Goal: Transaction & Acquisition: Download file/media

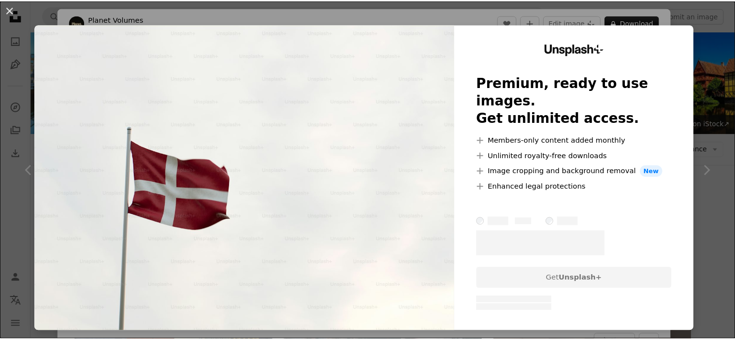
scroll to position [297, 0]
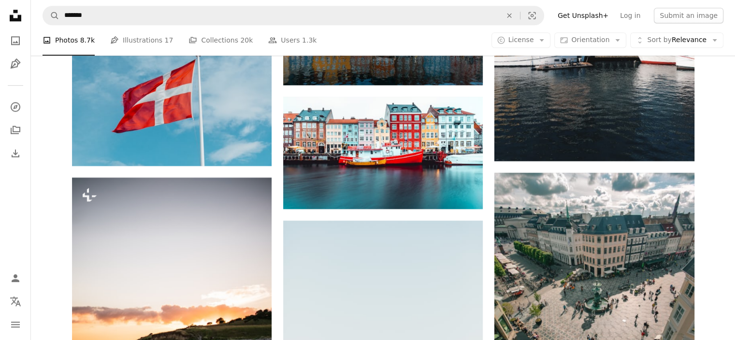
scroll to position [905, 0]
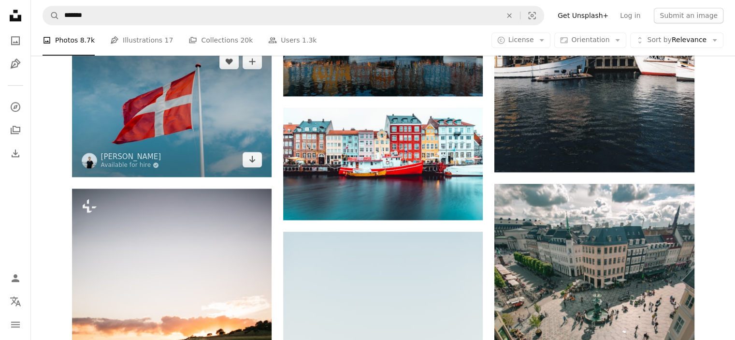
click at [180, 121] on img at bounding box center [172, 110] width 200 height 133
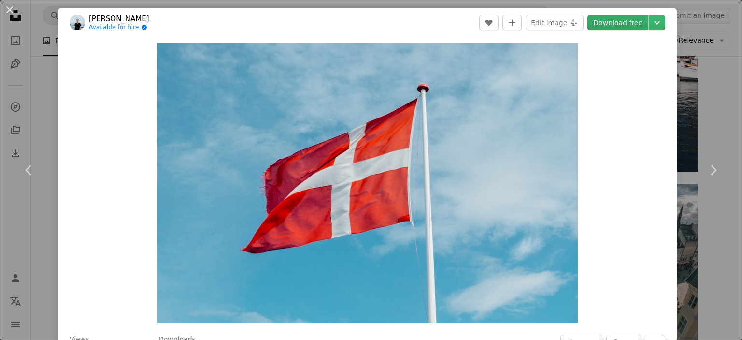
click at [617, 24] on link "Download free" at bounding box center [618, 22] width 61 height 15
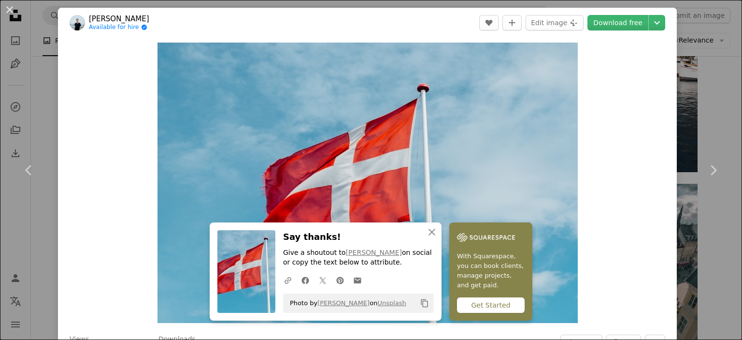
drag, startPoint x: 335, startPoint y: 248, endPoint x: 383, endPoint y: 252, distance: 47.5
click at [383, 252] on p "Give a shoutout to [PERSON_NAME] on social or copy the text below to attribute." at bounding box center [358, 257] width 151 height 19
copy p "[PERSON_NAME]"
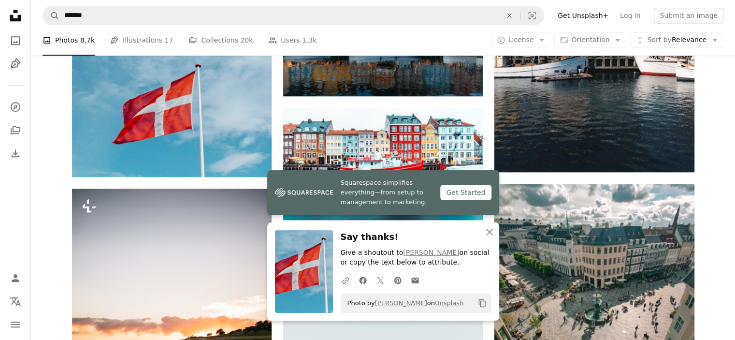
scroll to position [1202, 0]
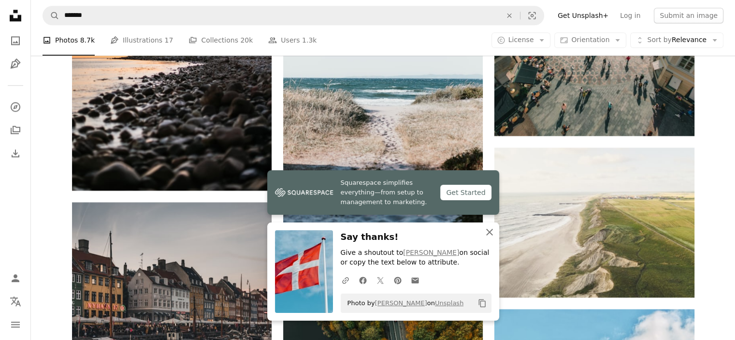
click at [490, 234] on icon "An X shape" at bounding box center [490, 232] width 12 height 12
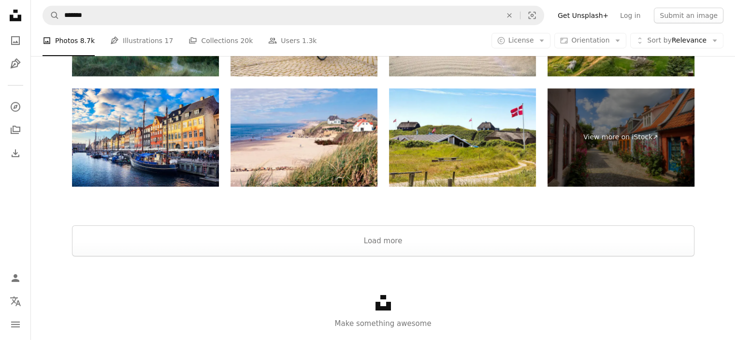
scroll to position [3189, 0]
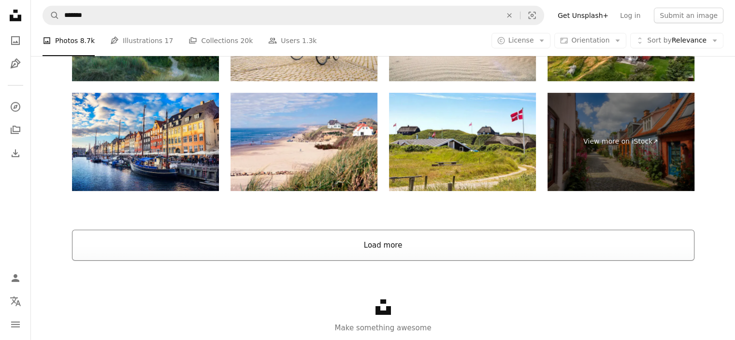
click at [430, 238] on button "Load more" at bounding box center [383, 245] width 622 height 31
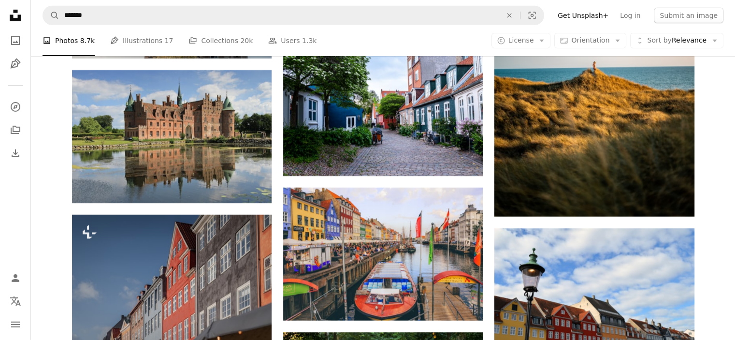
scroll to position [2892, 0]
